Goal: Navigation & Orientation: Find specific page/section

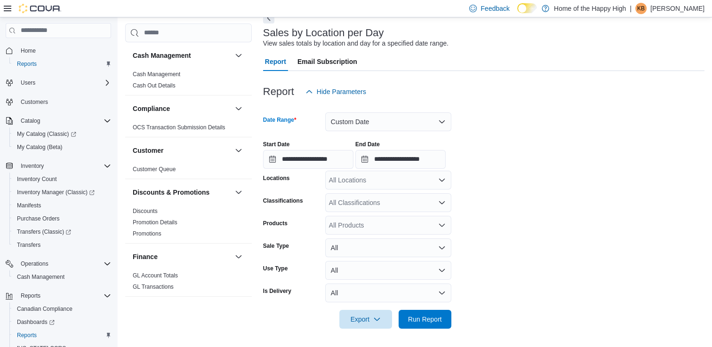
scroll to position [600, 0]
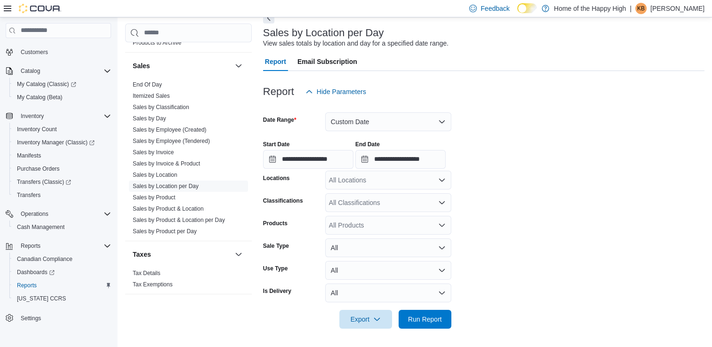
click at [687, 9] on p "Katelynd Bartelen" at bounding box center [677, 8] width 54 height 11
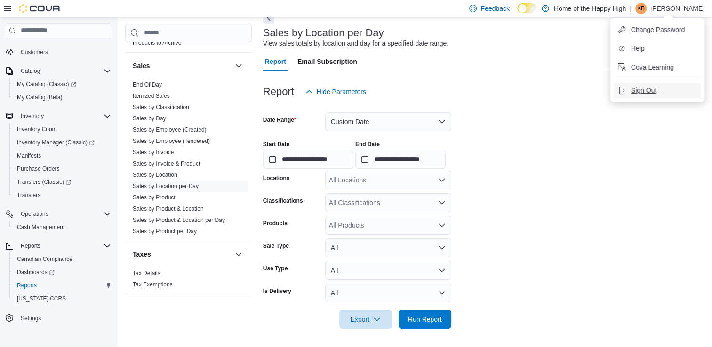
click at [640, 92] on span "Sign Out" at bounding box center [643, 90] width 25 height 9
